Goal: Transaction & Acquisition: Purchase product/service

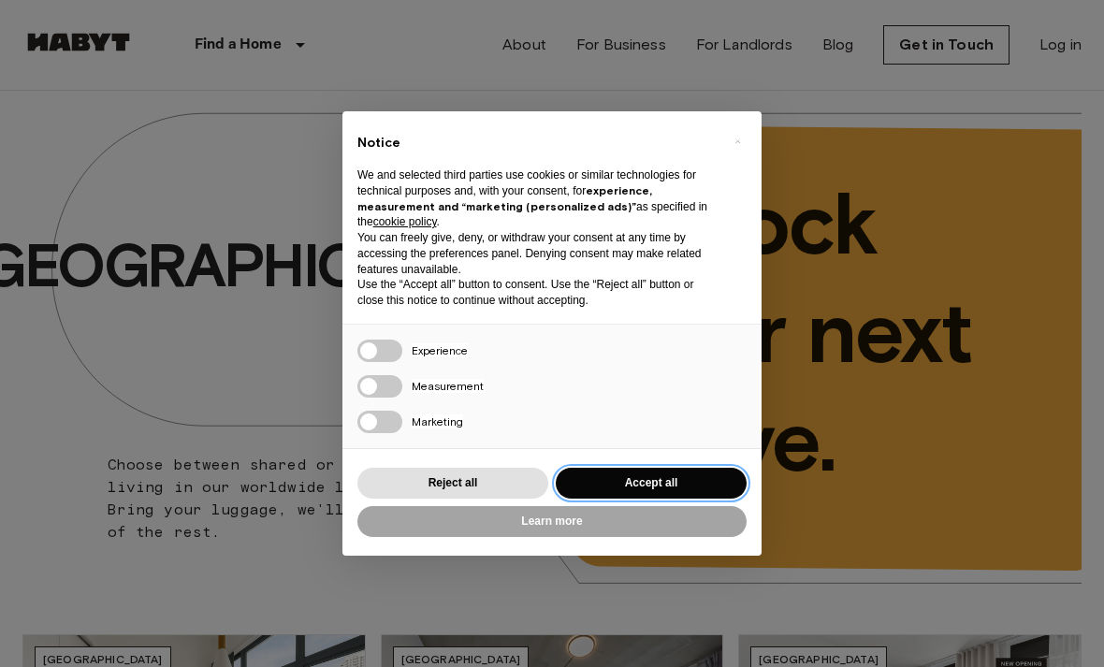
click at [686, 486] on button "Accept all" at bounding box center [651, 483] width 191 height 31
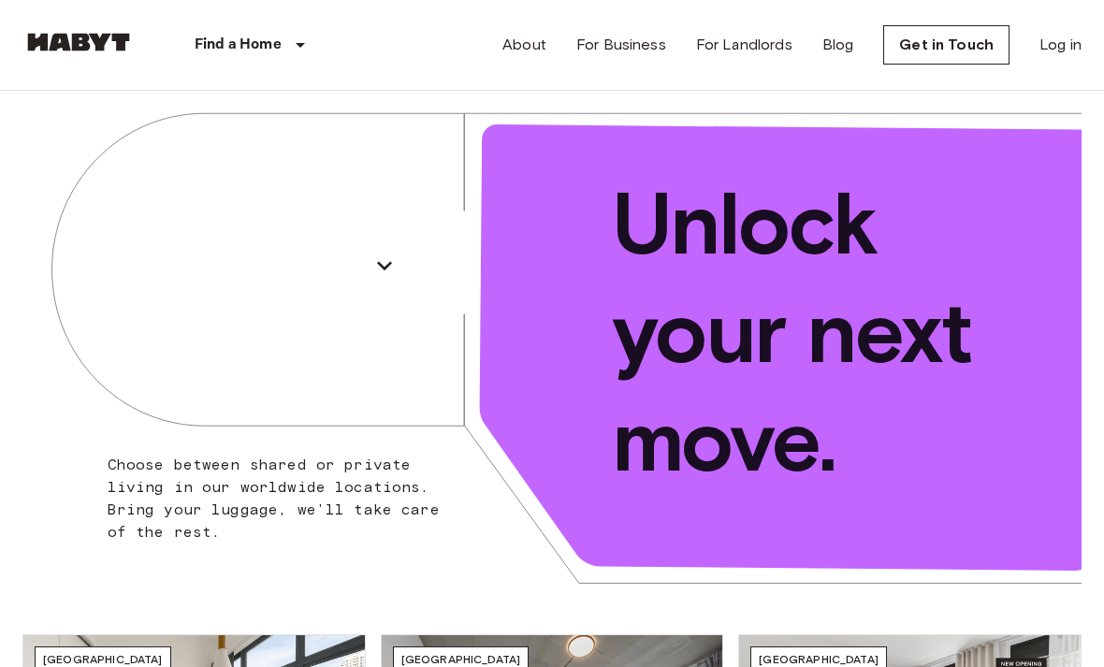
click at [1046, 49] on link "Log in" at bounding box center [1060, 45] width 42 height 22
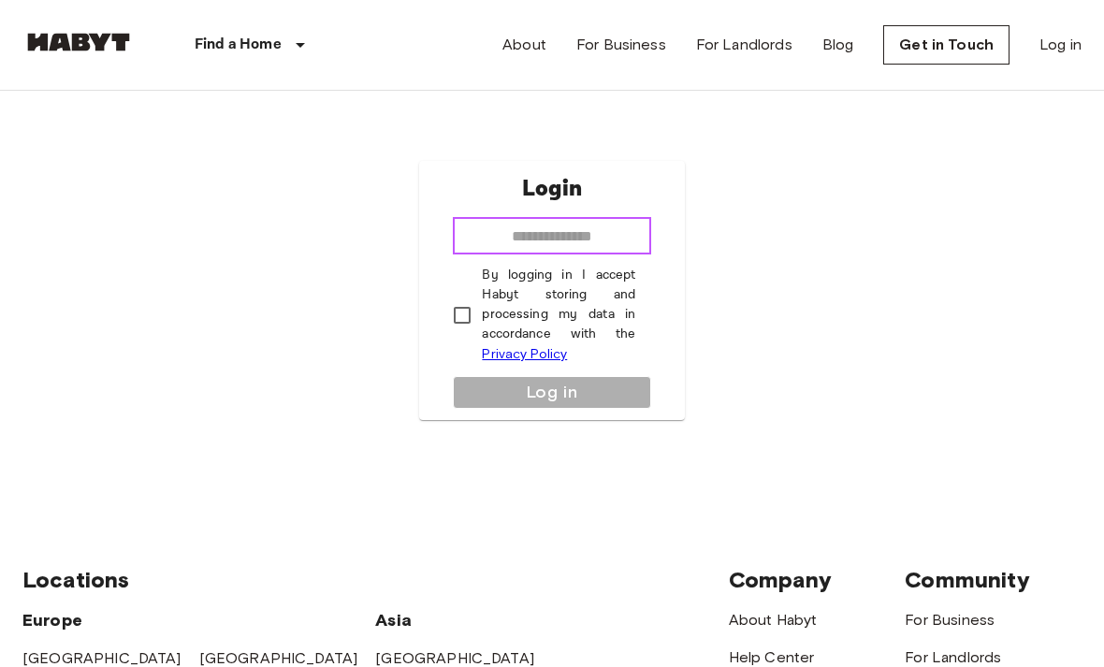
click at [621, 254] on input "email" at bounding box center [551, 235] width 197 height 37
type input "**********"
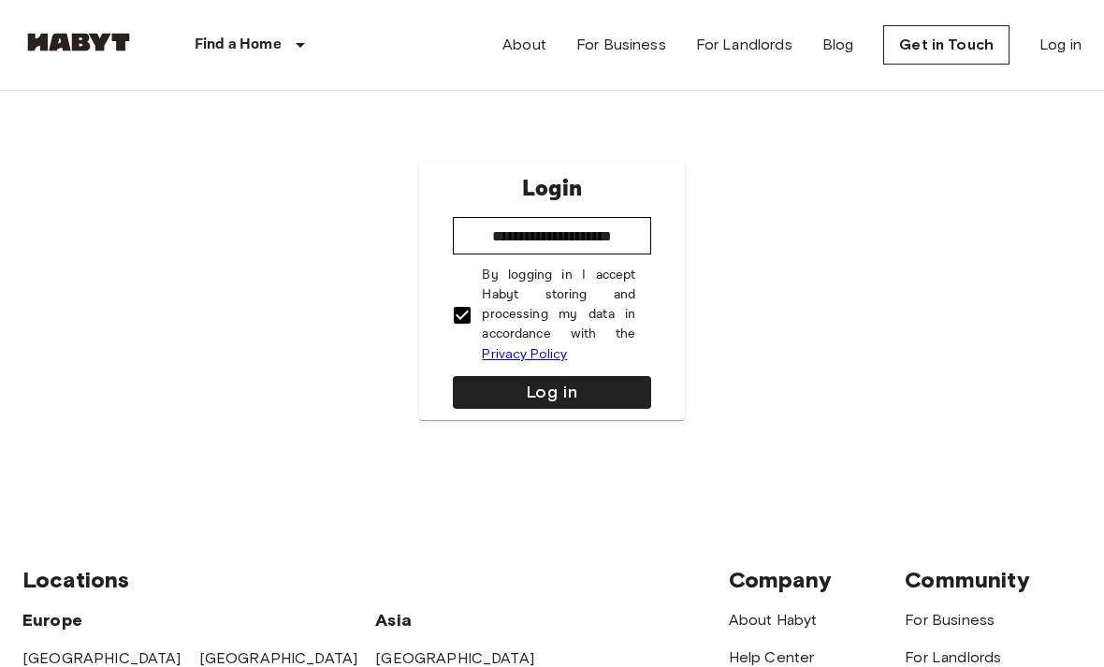
click at [477, 406] on button "Log in" at bounding box center [551, 392] width 197 height 33
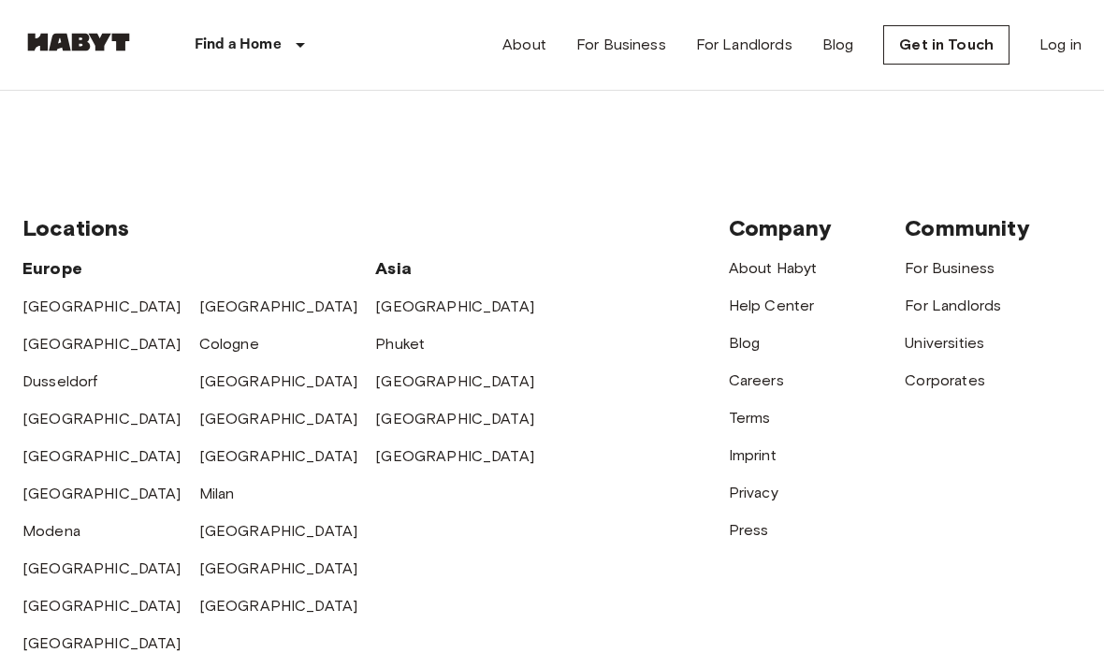
scroll to position [353, 0]
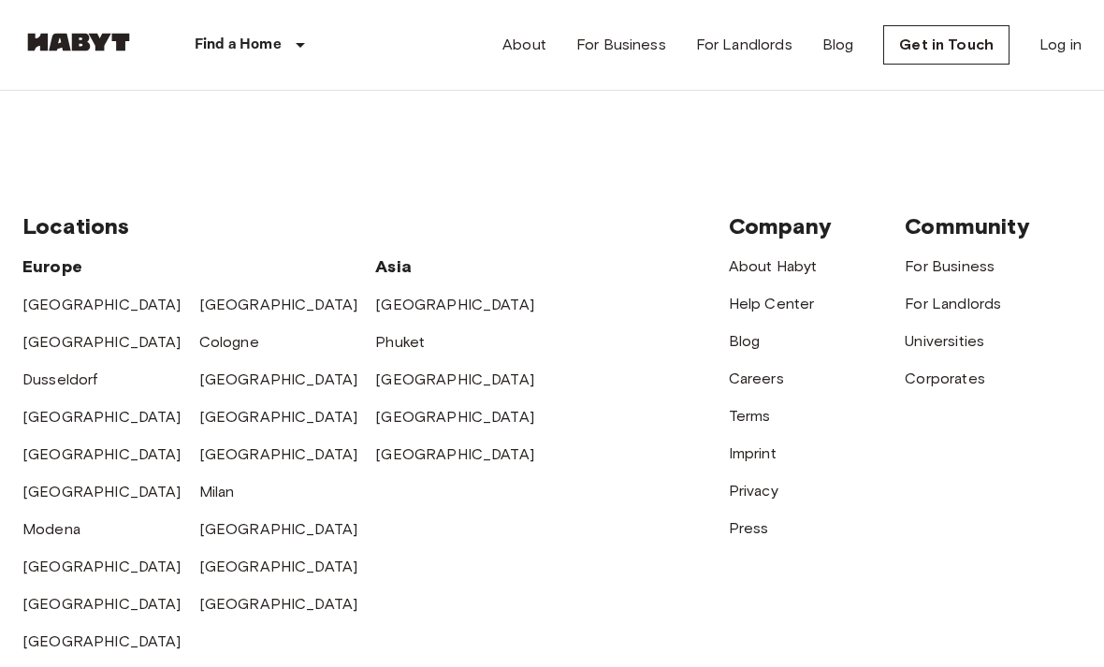
click at [410, 389] on link "[GEOGRAPHIC_DATA]" at bounding box center [454, 380] width 159 height 18
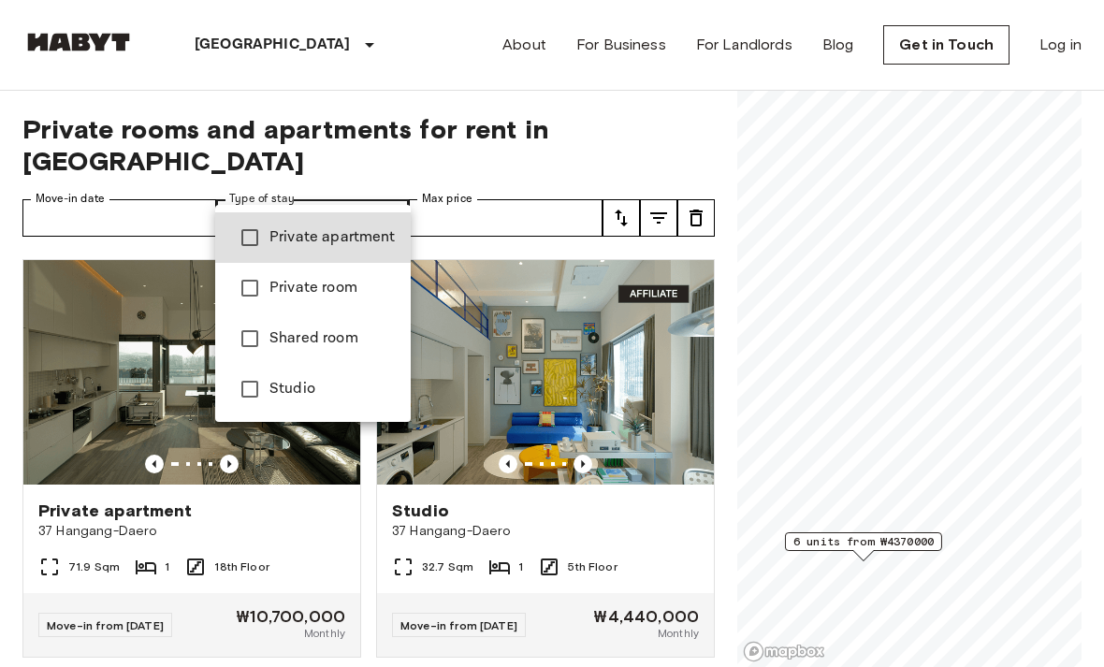
click at [306, 184] on div at bounding box center [552, 333] width 1104 height 667
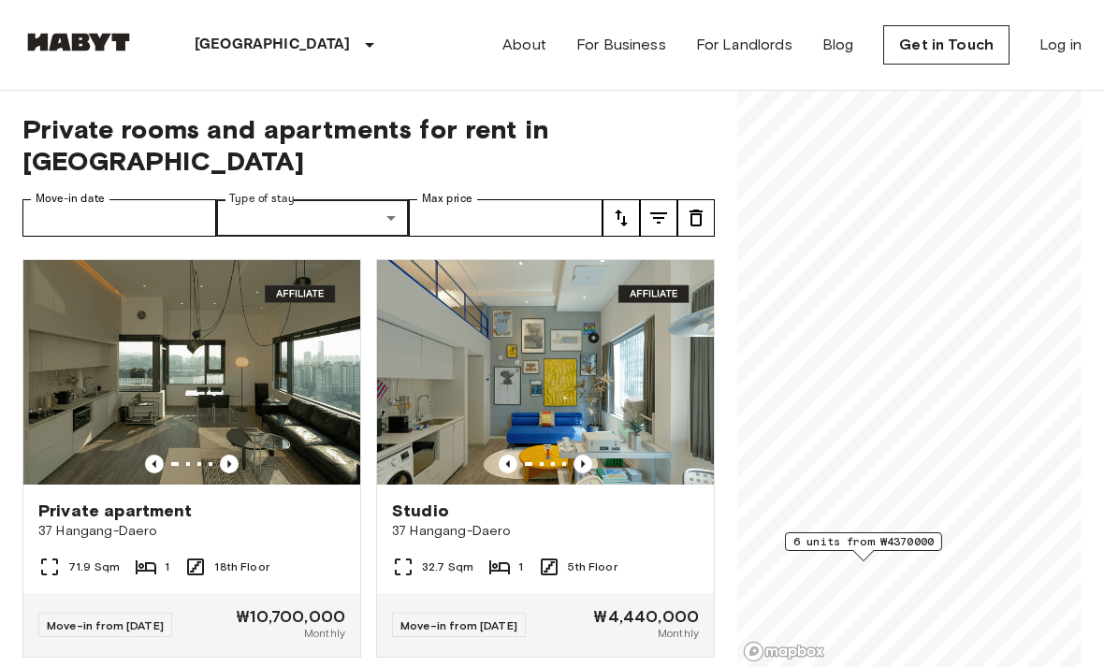
click at [80, 48] on img at bounding box center [78, 42] width 112 height 19
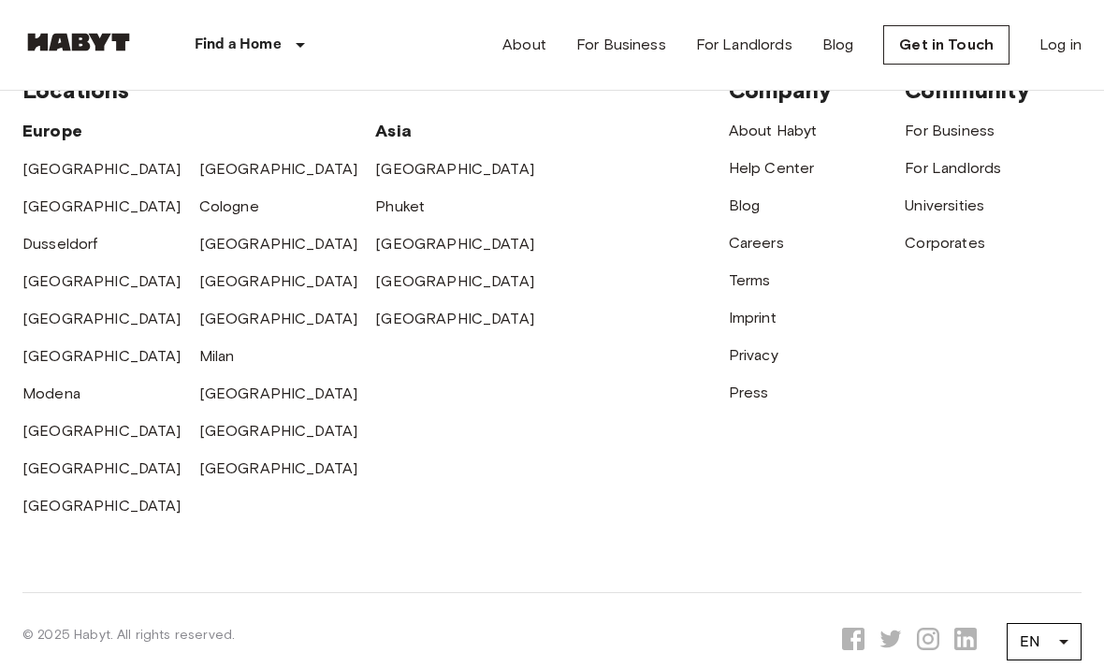
scroll to position [4641, 0]
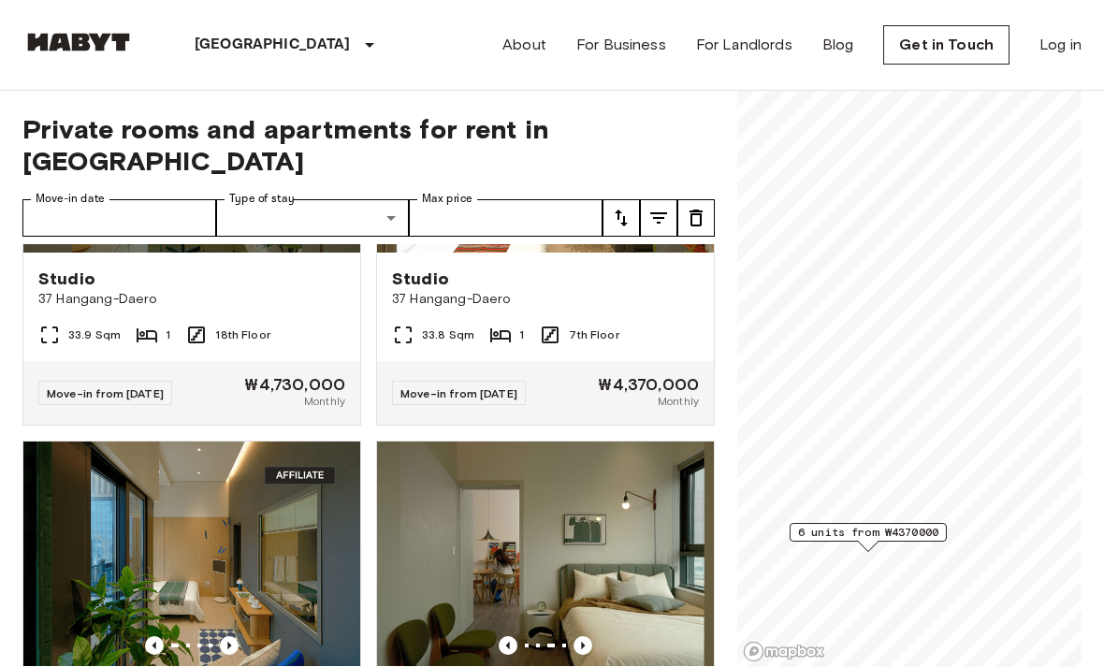
scroll to position [644, 0]
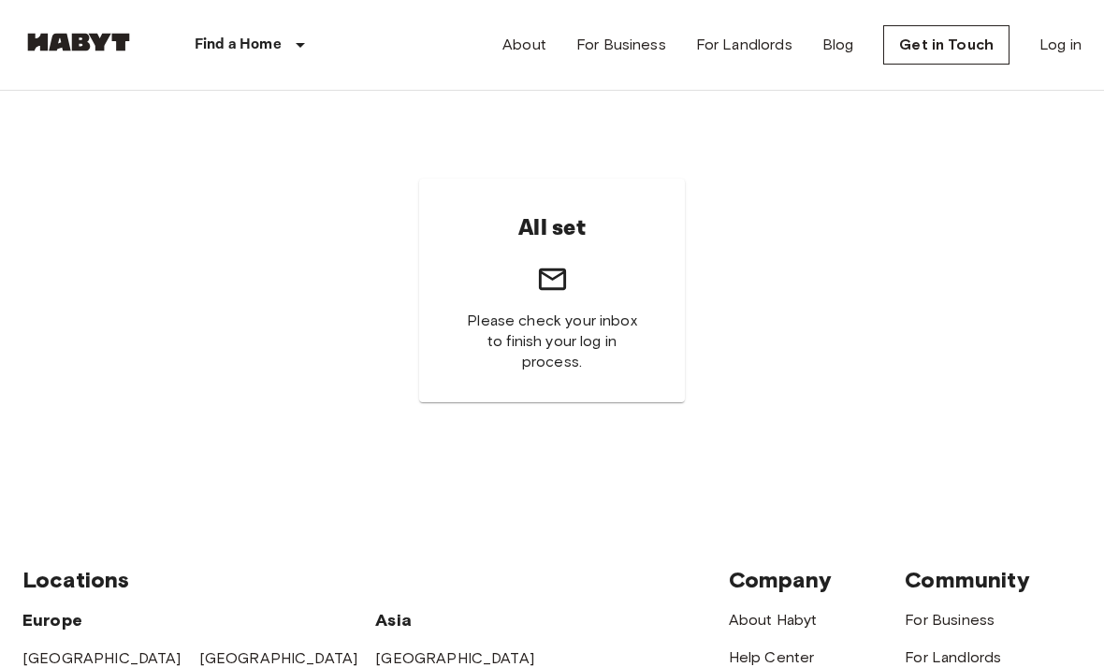
scroll to position [413, 0]
